Goal: Transaction & Acquisition: Purchase product/service

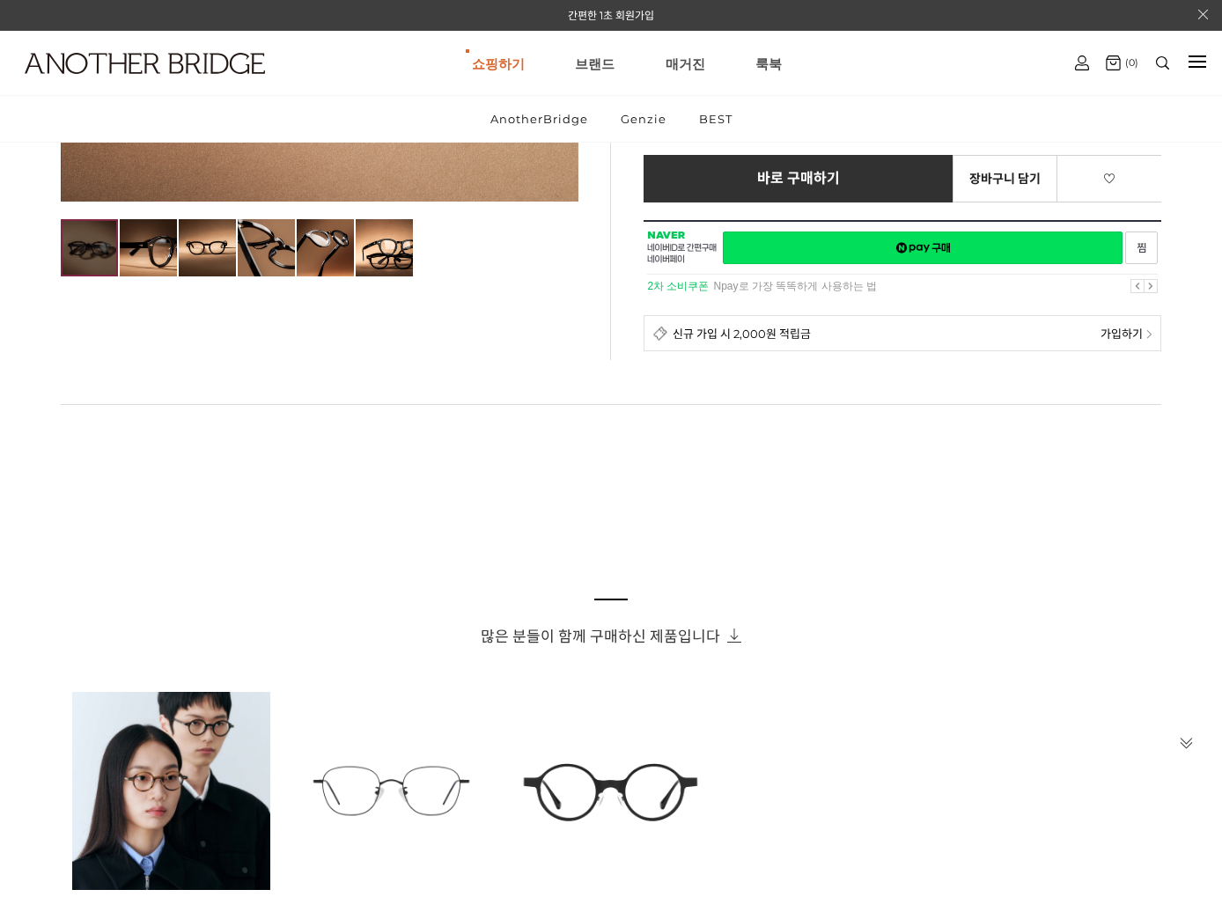
scroll to position [792, 0]
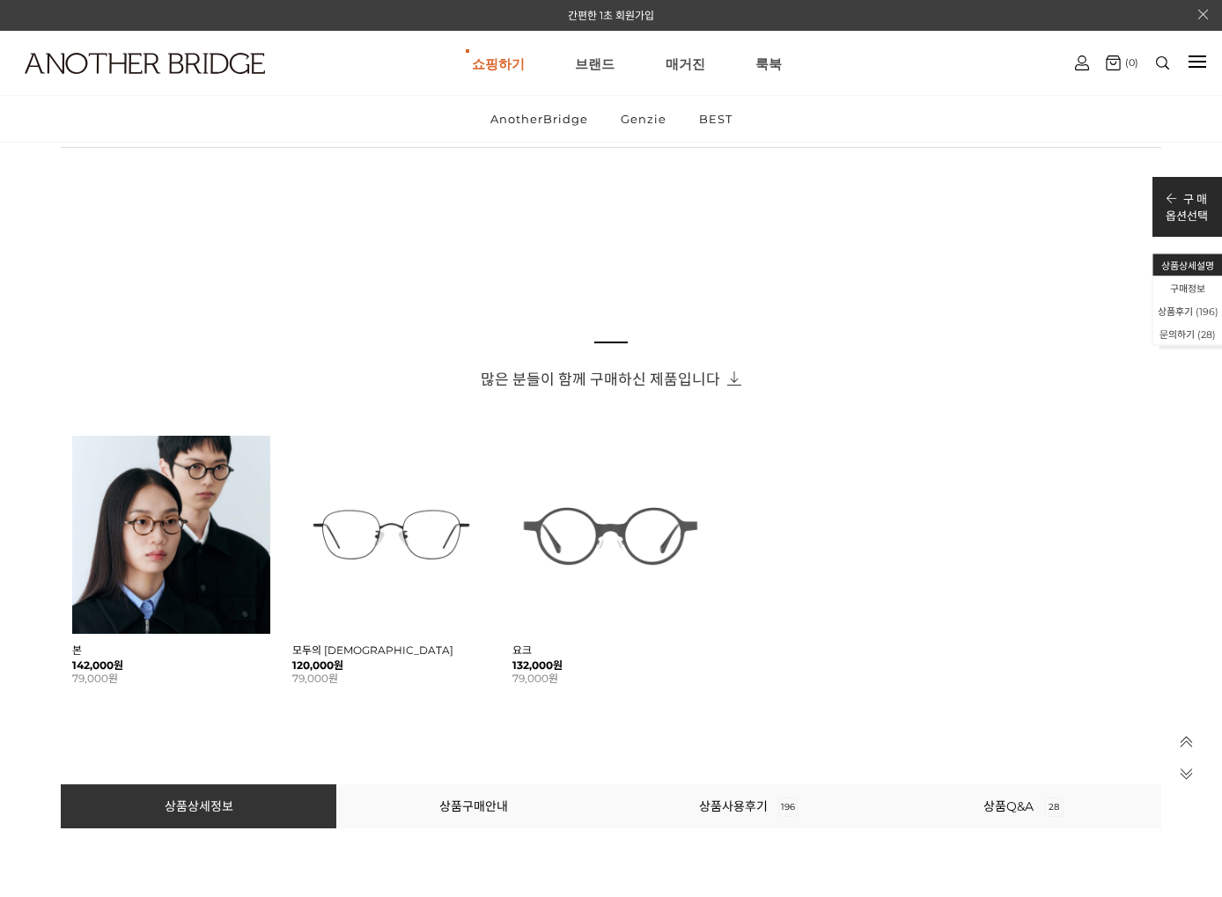
click at [619, 543] on img at bounding box center [611, 535] width 198 height 198
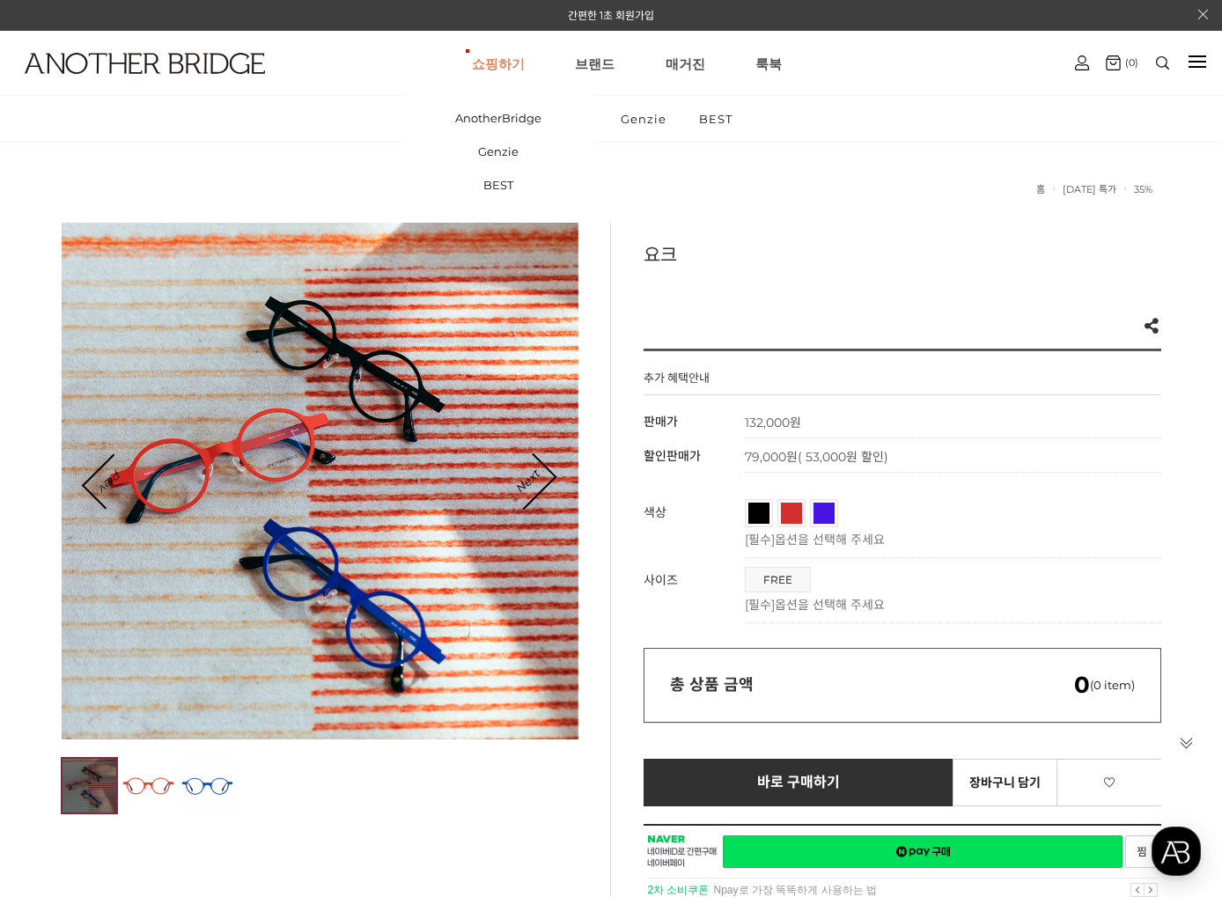
click at [510, 56] on link "쇼핑하기" at bounding box center [498, 63] width 53 height 63
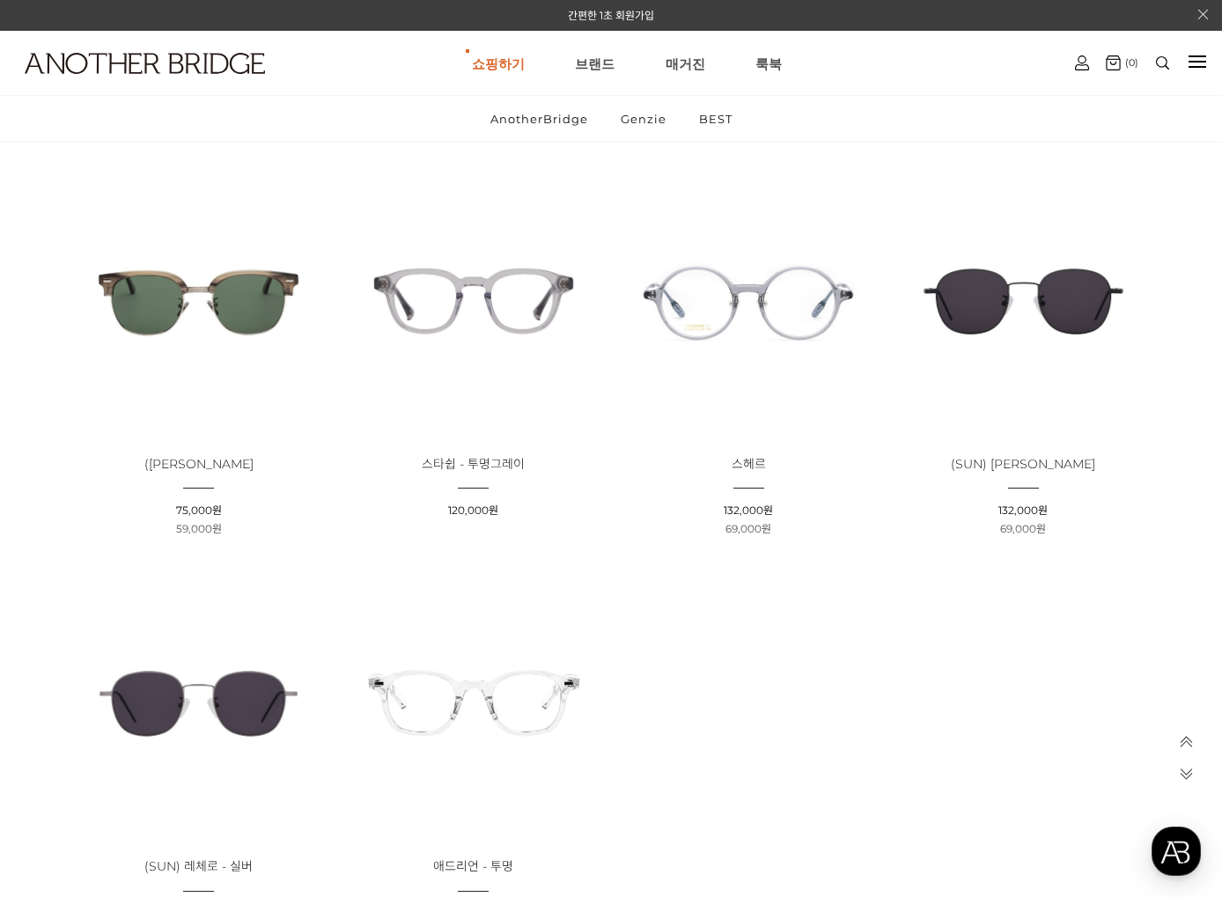
scroll to position [3169, 0]
